Goal: Task Accomplishment & Management: Check status

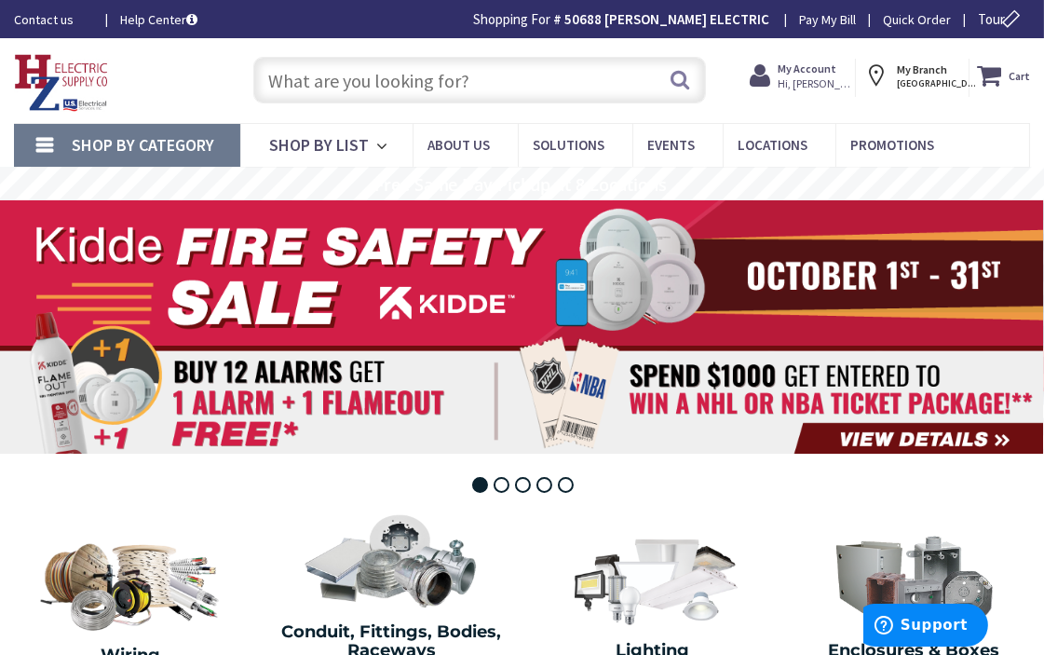
click at [51, 134] on link "Shop By Category" at bounding box center [127, 145] width 226 height 43
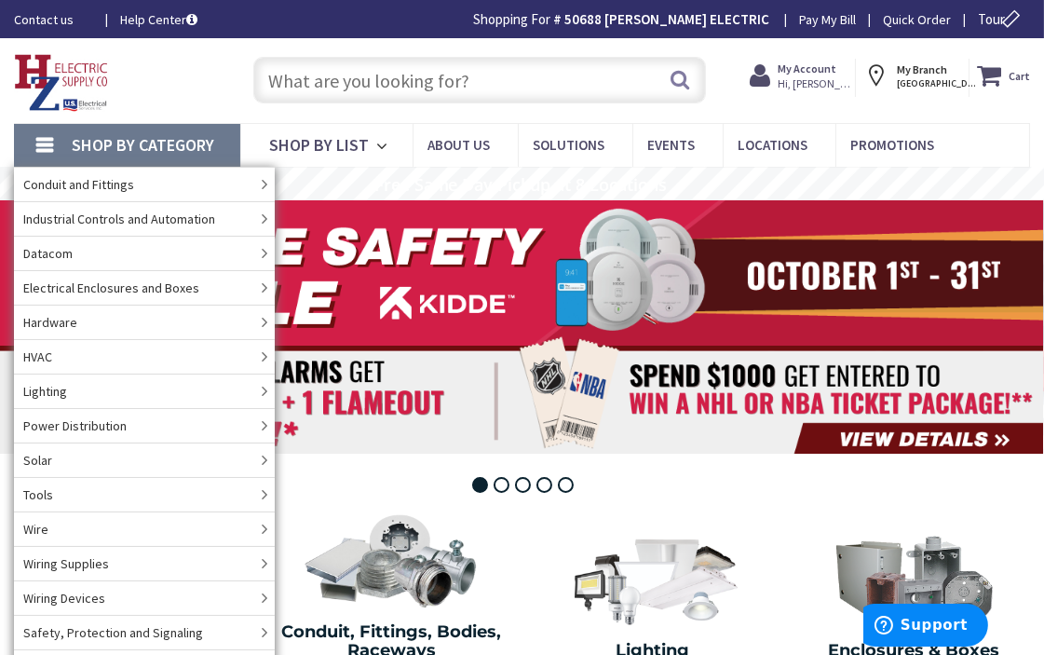
click at [51, 134] on link "Shop By Category" at bounding box center [127, 145] width 226 height 43
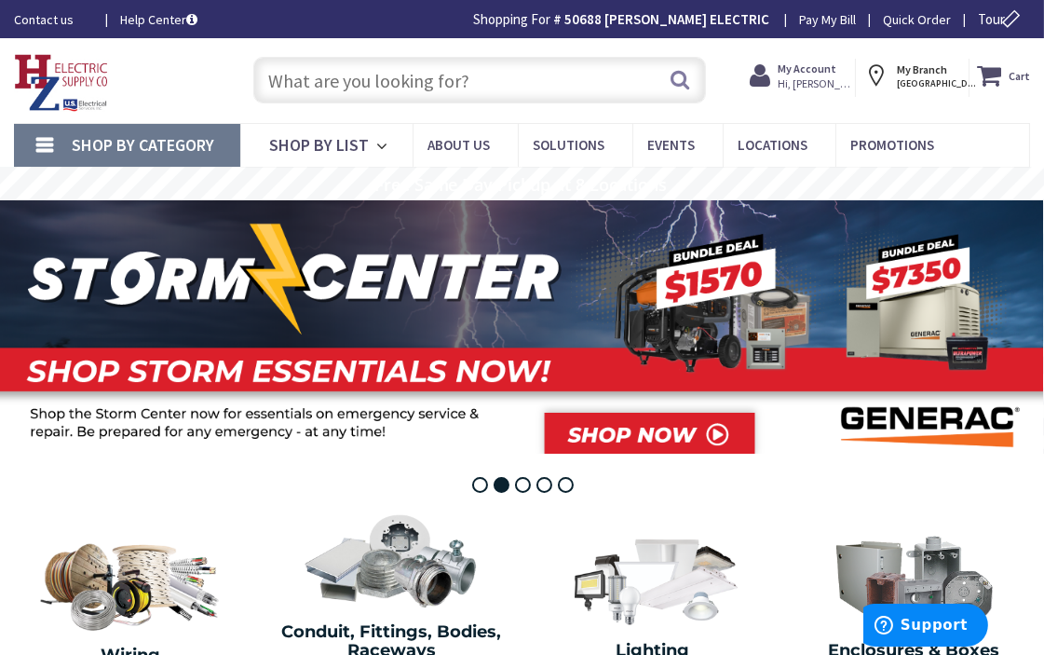
click at [820, 63] on strong "My Account" at bounding box center [807, 68] width 59 height 14
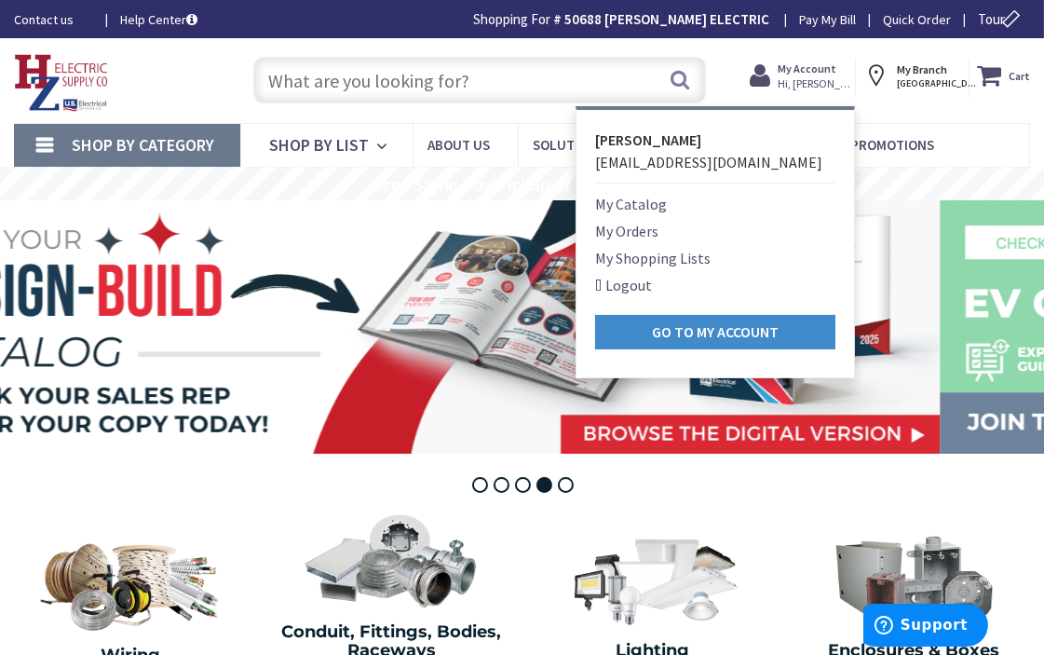
click at [619, 224] on link "My Orders" at bounding box center [626, 231] width 63 height 22
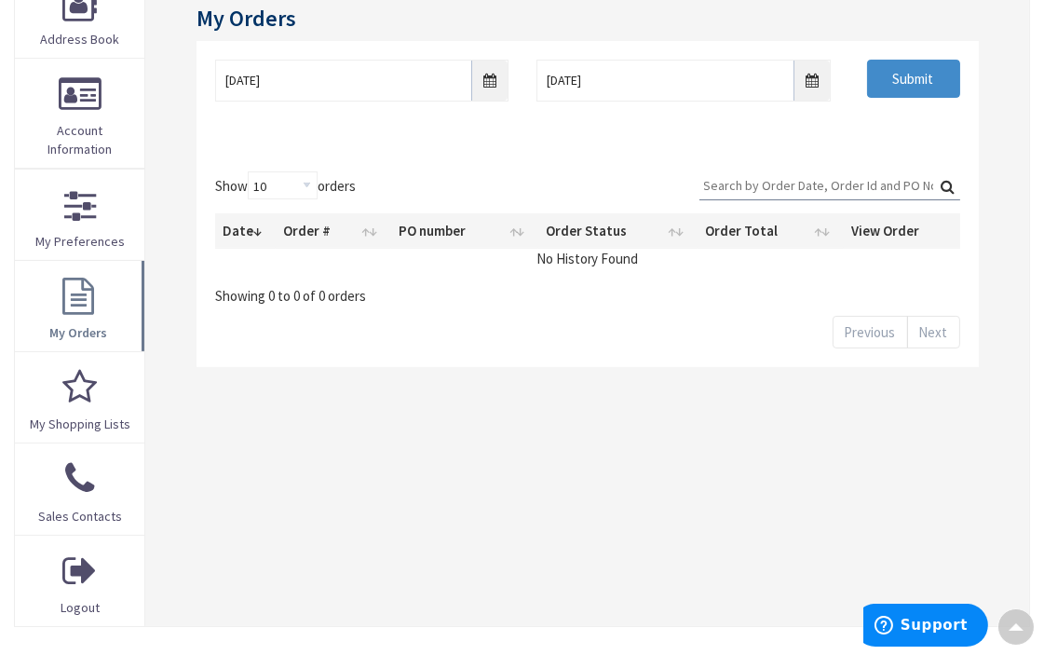
scroll to position [310, 0]
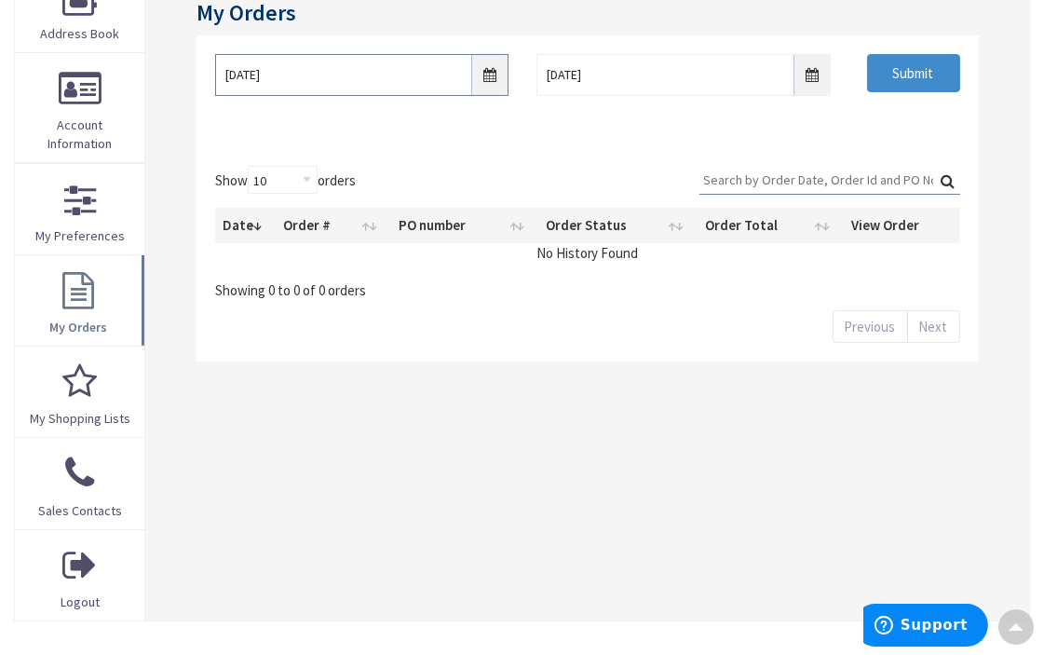
click at [373, 68] on input "10/1/2025" at bounding box center [362, 75] width 294 height 42
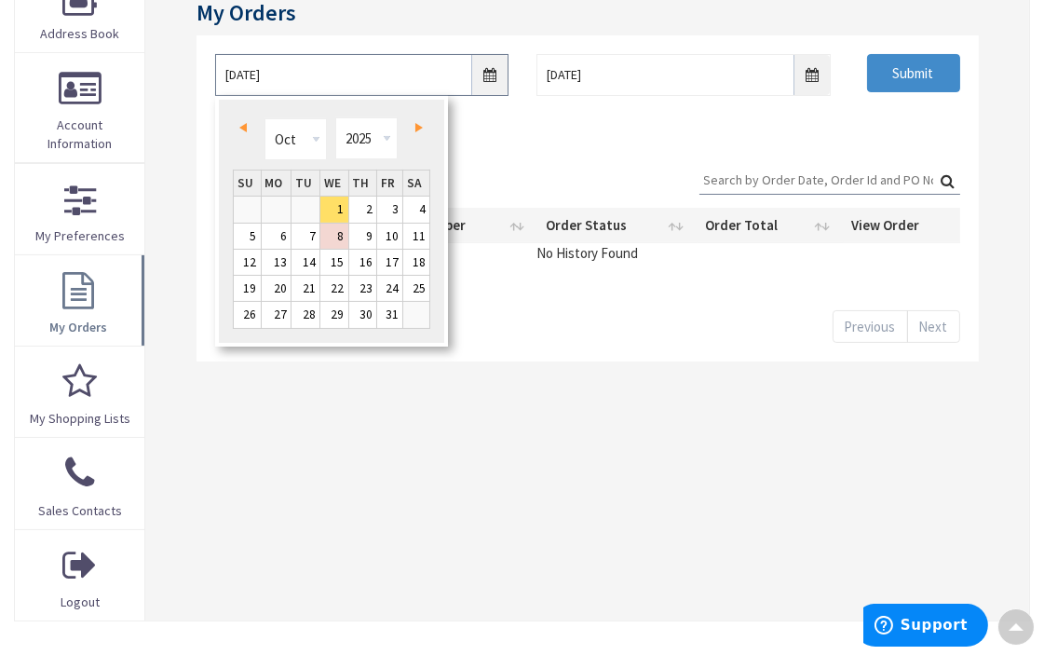
scroll to position [0, 0]
click at [246, 123] on link "Prev" at bounding box center [247, 127] width 25 height 25
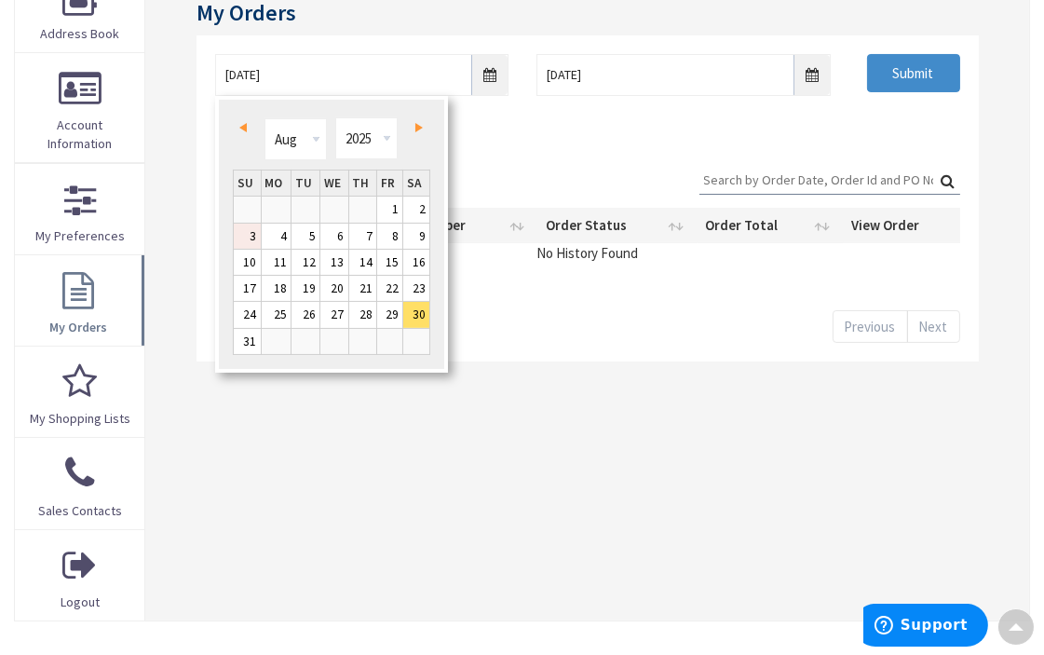
click at [251, 237] on link "3" at bounding box center [247, 236] width 27 height 25
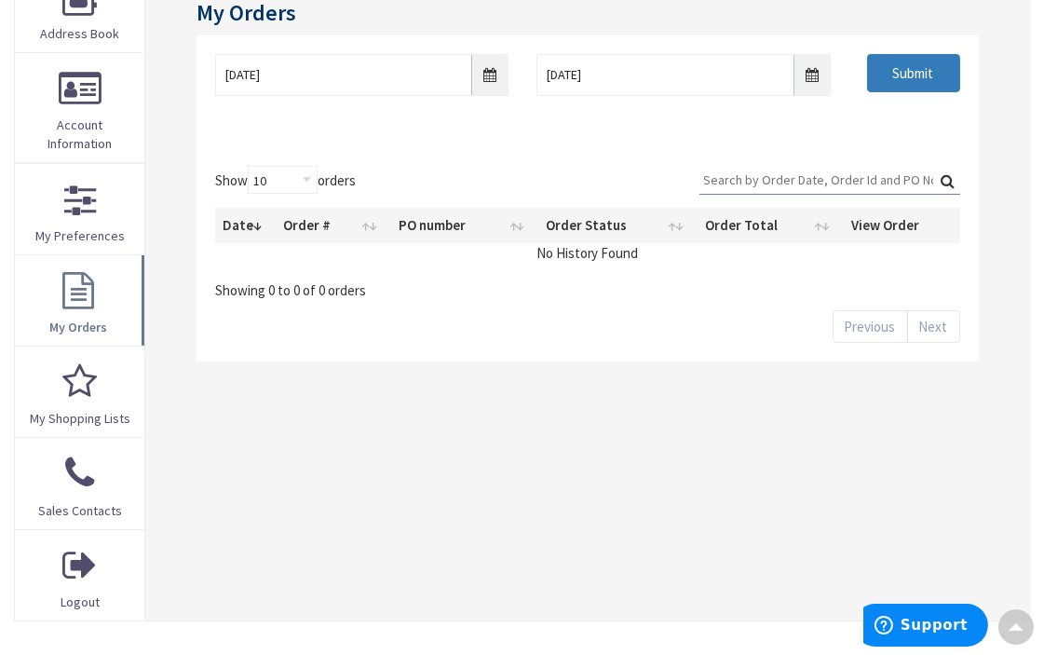
click at [908, 75] on input "Submit" at bounding box center [913, 73] width 93 height 39
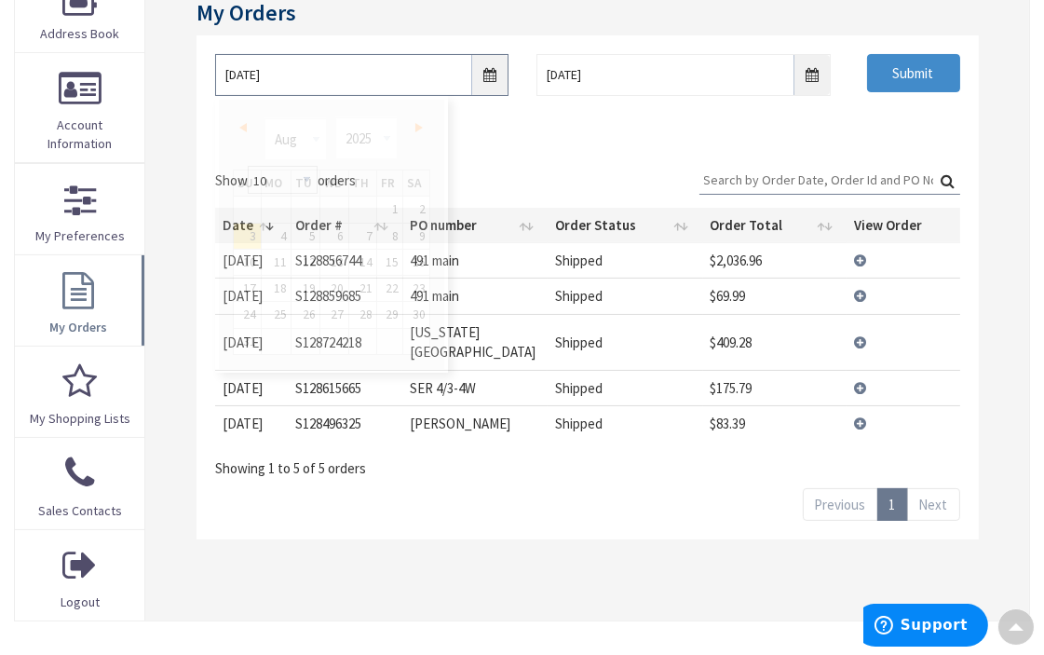
click at [481, 72] on input "08/03/2025" at bounding box center [362, 75] width 294 height 42
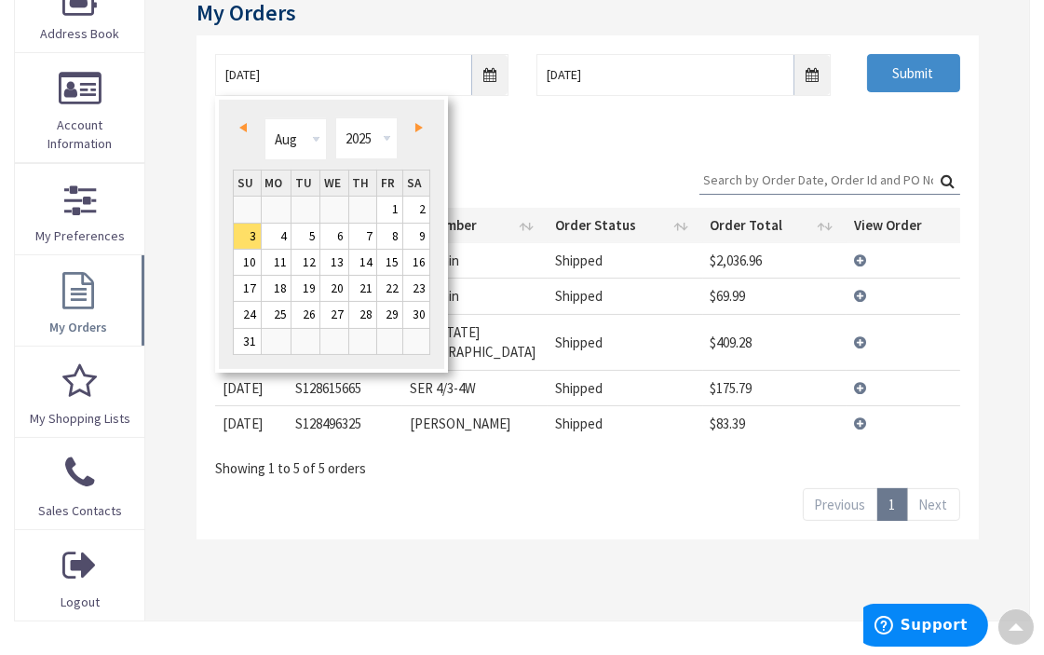
click at [242, 123] on span "Prev" at bounding box center [242, 127] width 7 height 9
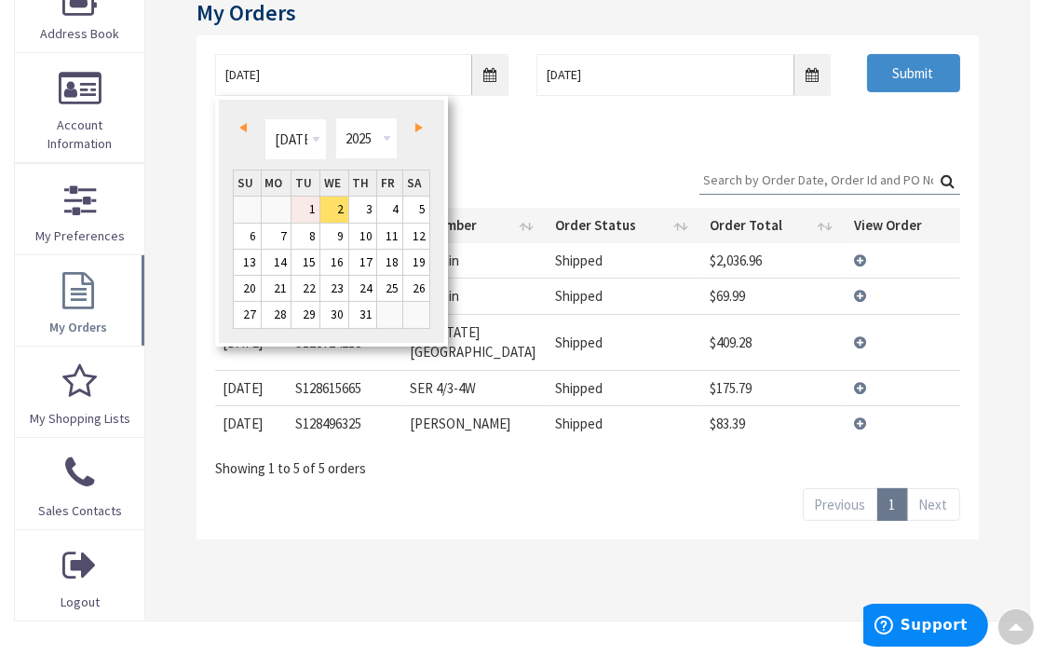
click at [303, 215] on link "1" at bounding box center [305, 208] width 28 height 25
type input "07/01/2025"
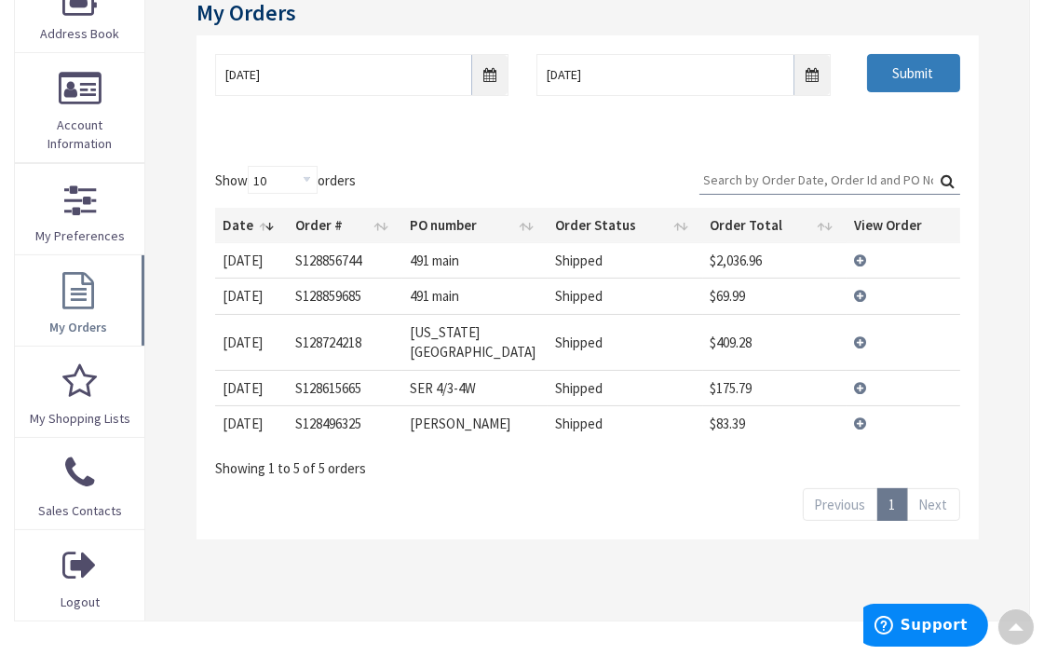
click at [923, 76] on input "Submit" at bounding box center [913, 73] width 93 height 39
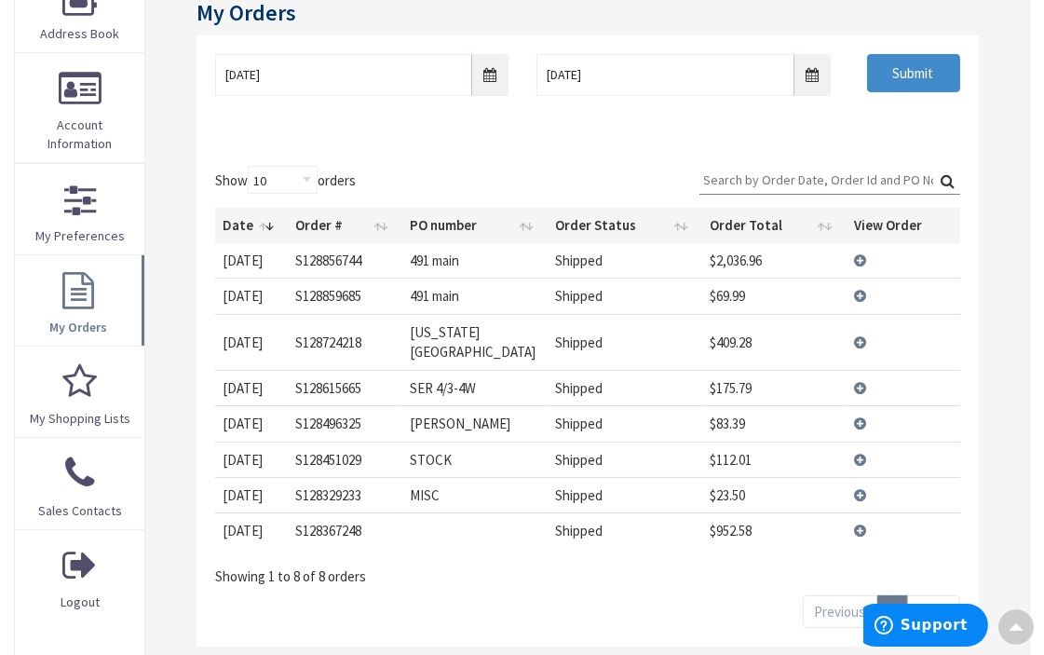
click at [861, 370] on td "View Details" at bounding box center [904, 387] width 114 height 35
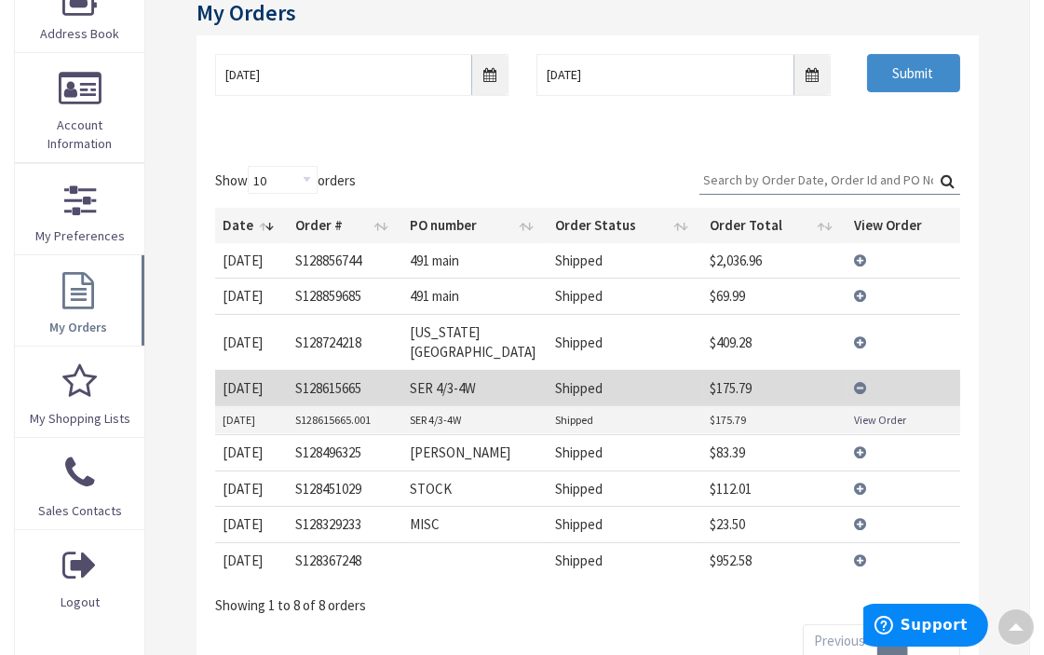
click at [873, 412] on link "View Order" at bounding box center [880, 420] width 52 height 16
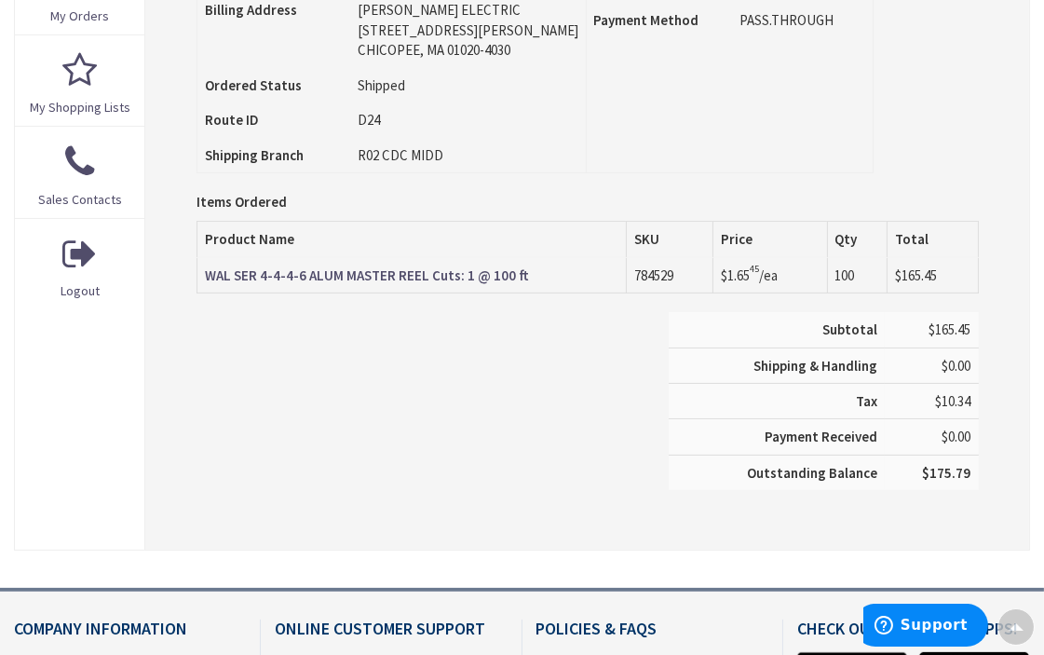
scroll to position [620, 0]
click at [948, 468] on span "$175.79" at bounding box center [947, 474] width 48 height 18
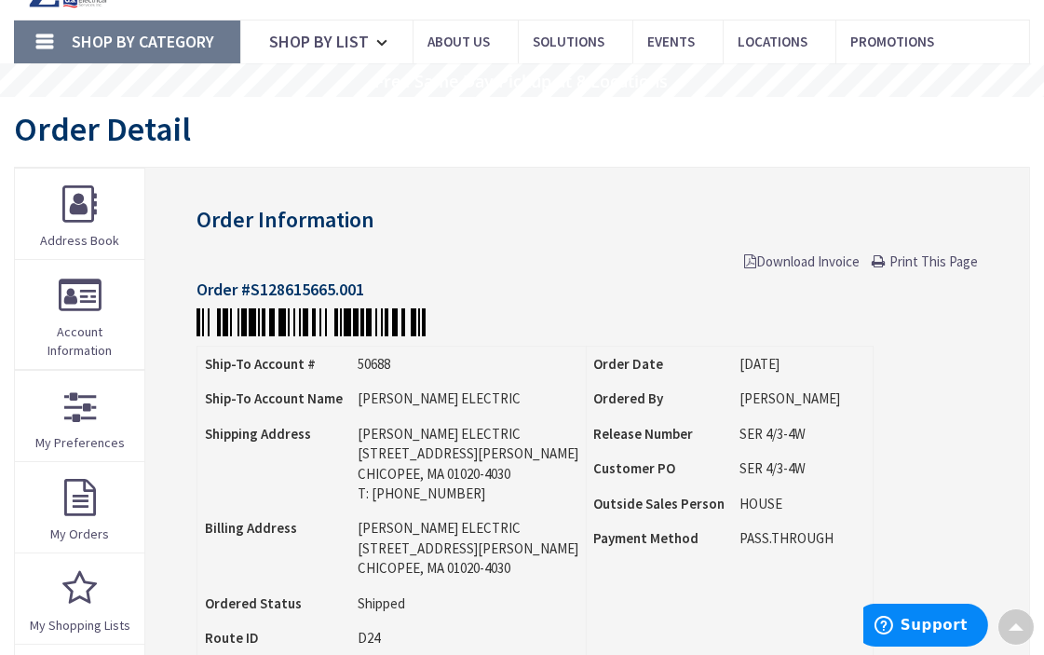
scroll to position [207, 0]
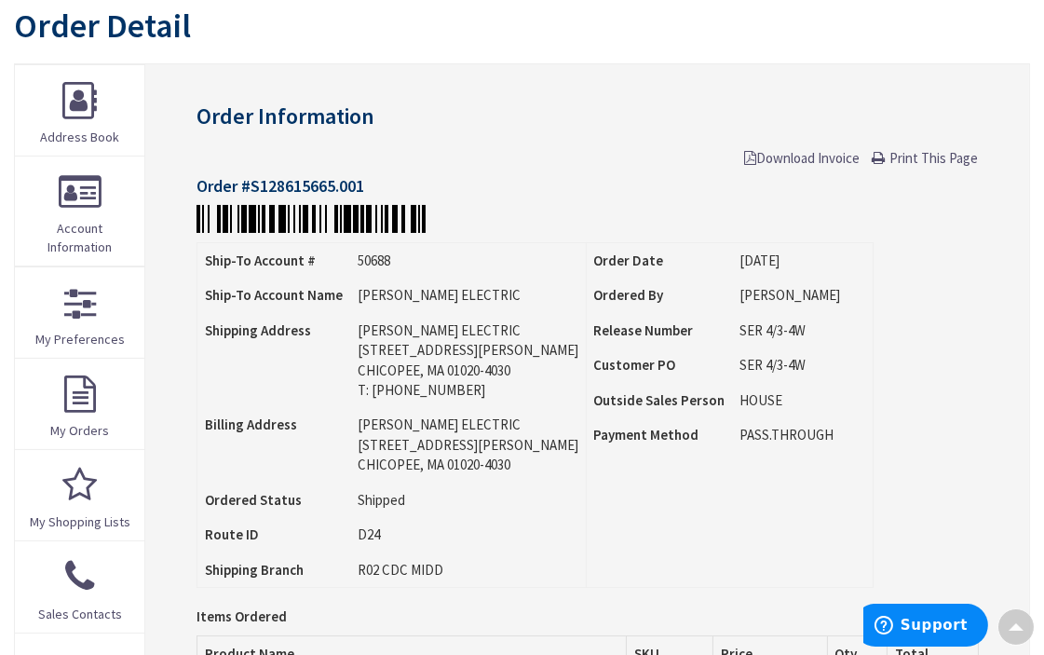
click at [801, 152] on span "Download Invoice" at bounding box center [802, 158] width 115 height 18
